Goal: Check status: Check status

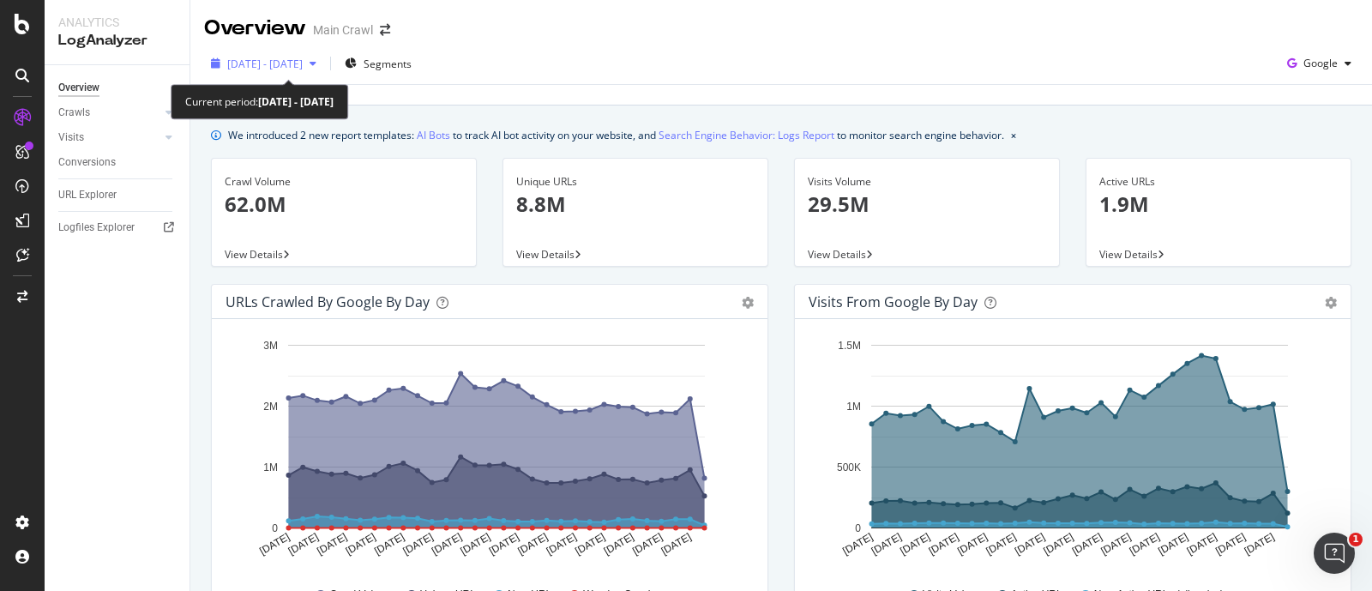
click at [303, 66] on span "[DATE] - [DATE]" at bounding box center [264, 64] width 75 height 15
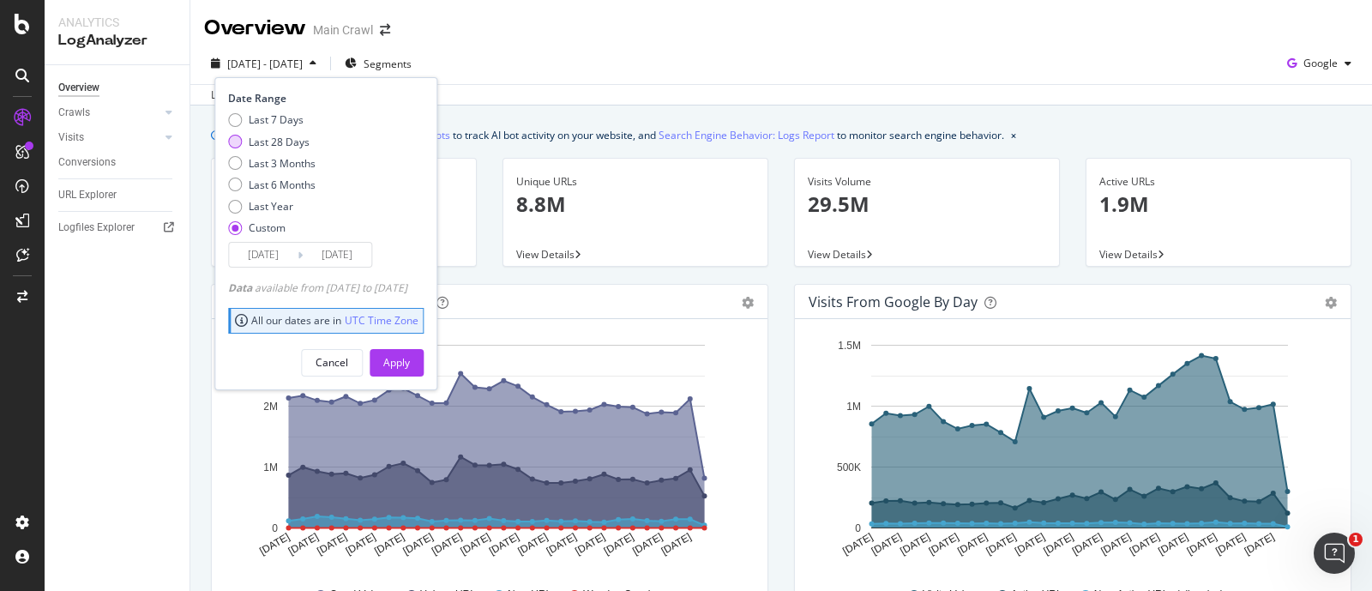
click at [267, 139] on div "Last 28 Days" at bounding box center [279, 142] width 61 height 15
type input "[DATE]"
click at [410, 368] on div "Apply" at bounding box center [396, 362] width 27 height 15
